Goal: Information Seeking & Learning: Understand process/instructions

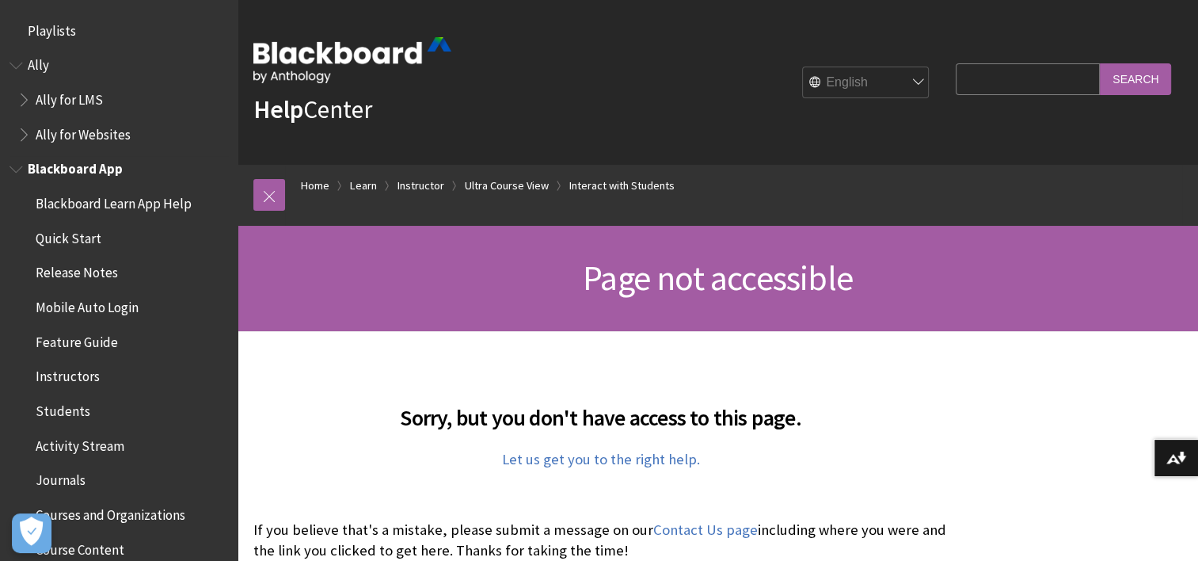
click at [101, 304] on span "Mobile Auto Login" at bounding box center [87, 304] width 103 height 21
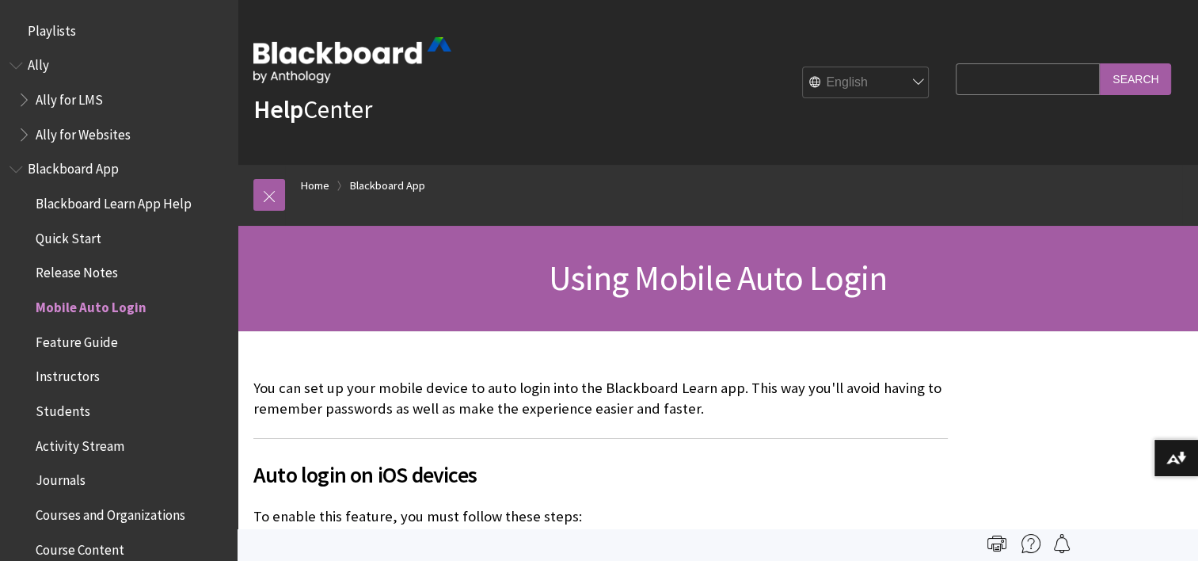
scroll to position [270, 0]
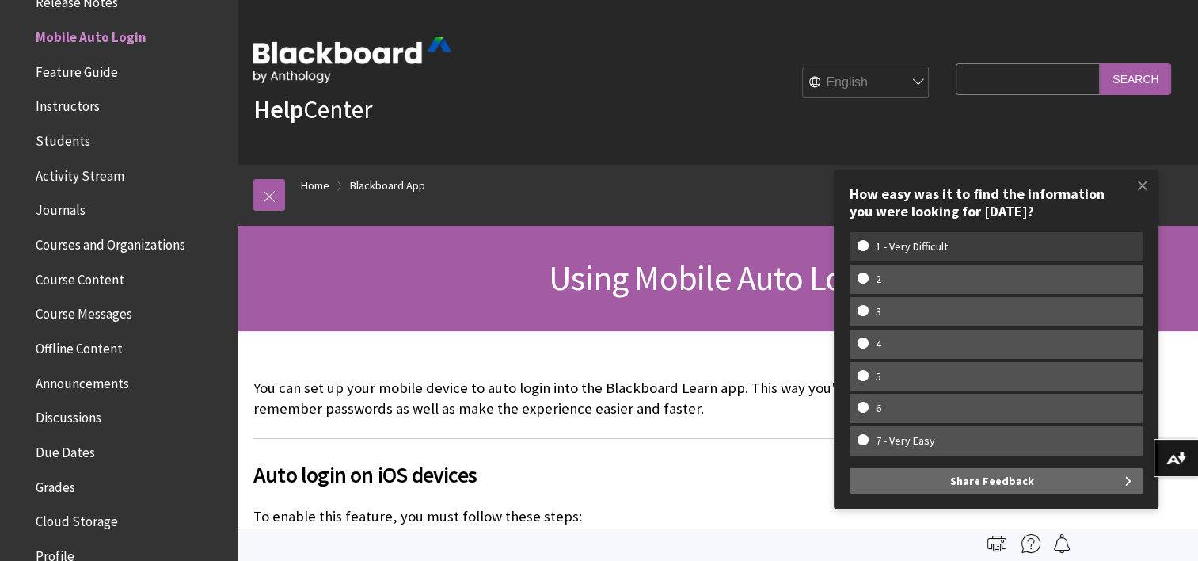
click at [1089, 237] on label "1 - Very Difficult" at bounding box center [996, 246] width 293 height 29
click at [868, 240] on input "1 - Very Difficult" at bounding box center [862, 245] width 10 height 10
radio input "true"
click at [1141, 181] on span at bounding box center [1142, 185] width 33 height 33
